Goal: Transaction & Acquisition: Book appointment/travel/reservation

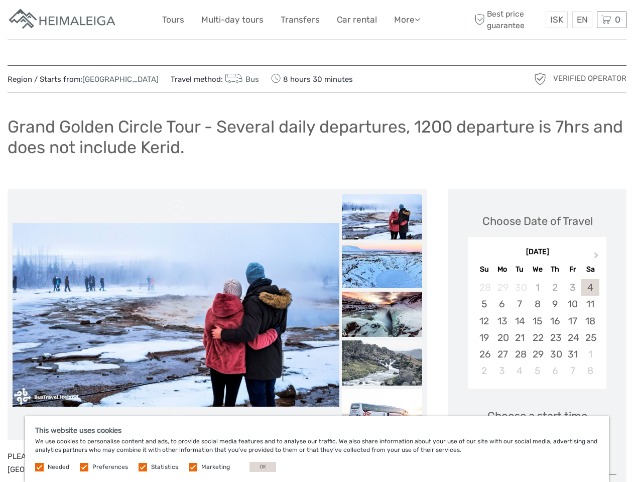
click at [406, 20] on link "More" at bounding box center [407, 20] width 26 height 15
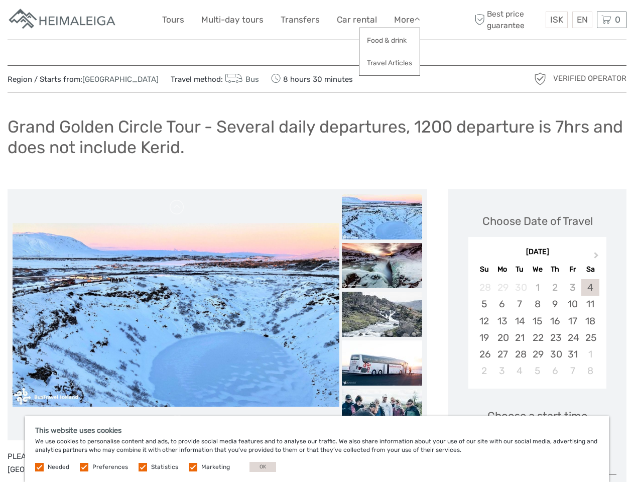
click at [418, 19] on icon at bounding box center [418, 19] width 6 height 9
click at [557, 20] on span "ISK" at bounding box center [557, 20] width 13 height 10
click at [582, 20] on div "EN English Español Deutsch" at bounding box center [583, 20] width 20 height 17
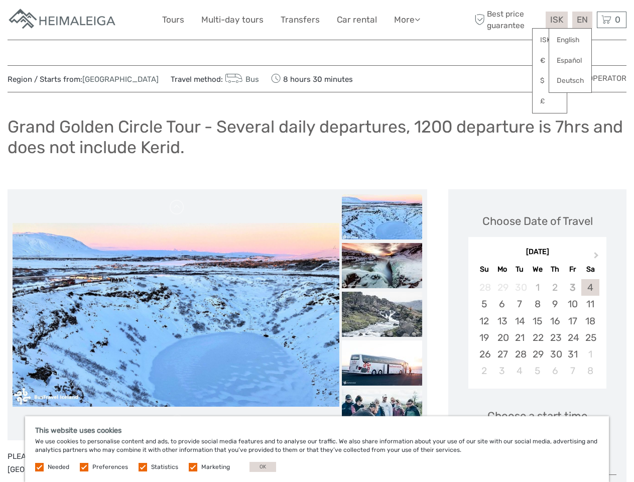
click at [612, 20] on div "0 Items Total 0 ISK Checkout The shopping cart is empty." at bounding box center [612, 20] width 30 height 17
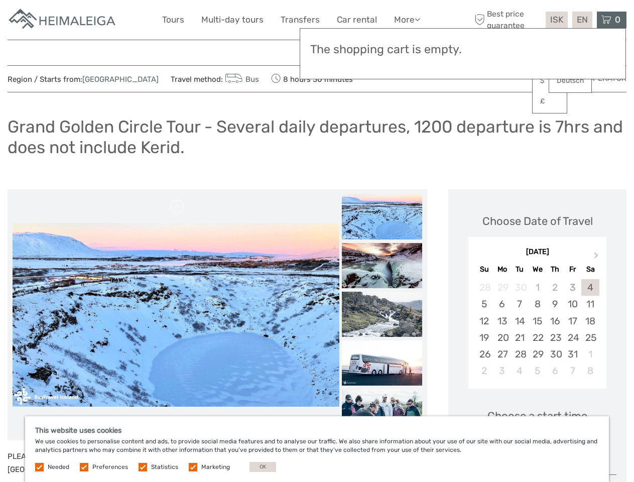
click at [176, 315] on img at bounding box center [176, 315] width 327 height 184
click at [177, 207] on link at bounding box center [177, 207] width 16 height 16
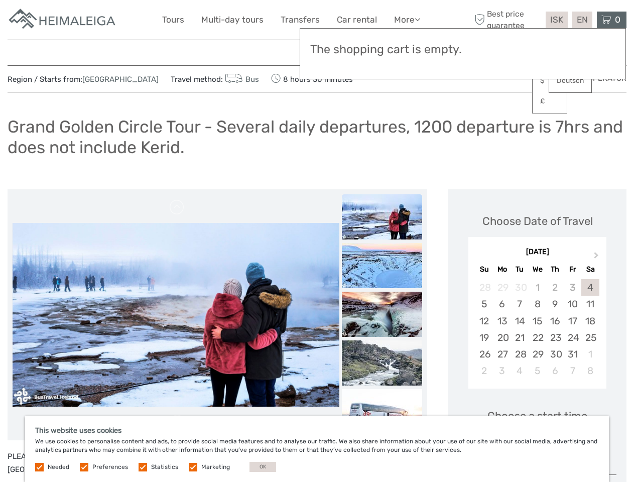
click at [382, 243] on img at bounding box center [382, 265] width 80 height 45
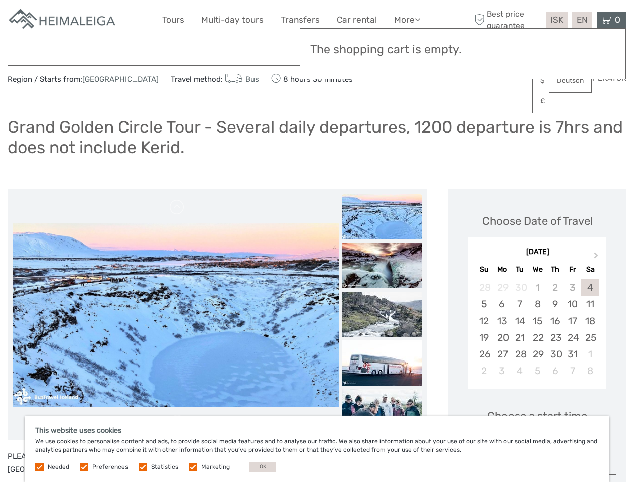
click at [382, 266] on img at bounding box center [382, 265] width 80 height 45
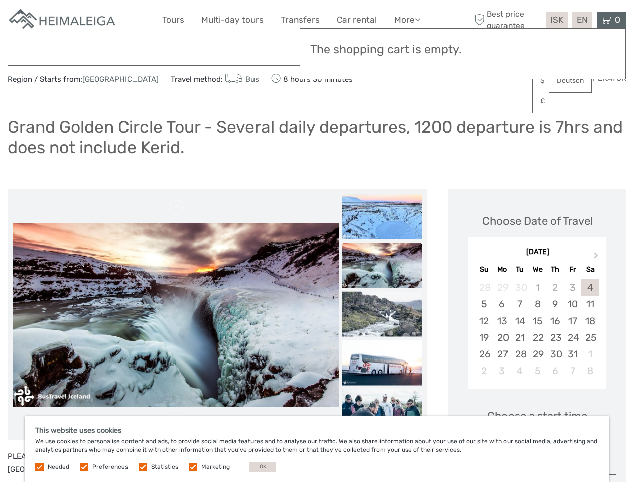
click at [382, 314] on img at bounding box center [382, 314] width 80 height 45
